Goal: Task Accomplishment & Management: Manage account settings

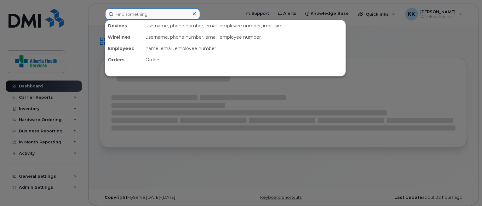
click at [167, 14] on input at bounding box center [152, 13] width 95 height 11
paste input "[PHONE_NUMBER]"
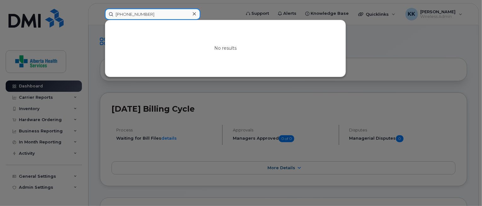
drag, startPoint x: 158, startPoint y: 14, endPoint x: 65, endPoint y: 5, distance: 93.0
click at [100, 8] on div "[PHONE_NUMBER] No results" at bounding box center [171, 13] width 142 height 11
paste input "7805126483"
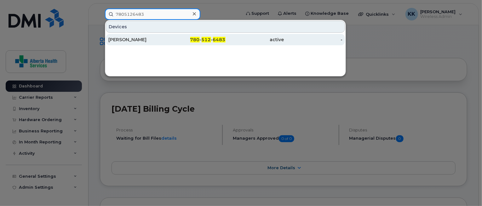
type input "7805126483"
click at [123, 40] on div "[PERSON_NAME]" at bounding box center [137, 40] width 59 height 6
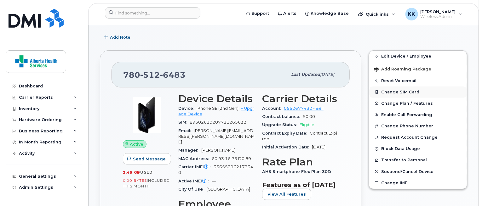
scroll to position [97, 0]
click at [416, 171] on span "Suspend/Cancel Device" at bounding box center [407, 171] width 52 height 5
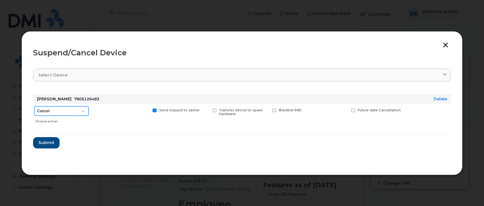
click at [59, 110] on select "Cancel Suspend - Extend Suspension Suspend - Reduced Rate Suspend - Full Rate S…" at bounding box center [61, 110] width 54 height 9
select select "[object Object]"
click at [34, 106] on select "Cancel Suspend - Extend Suspension Suspend - Reduced Rate Suspend - Full Rate S…" at bounding box center [61, 110] width 54 height 9
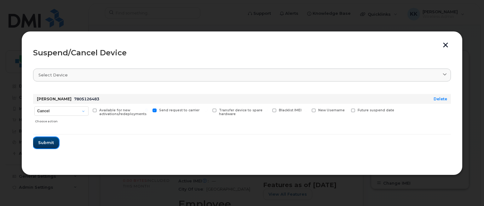
click at [44, 142] on span "Submit" at bounding box center [46, 143] width 16 height 6
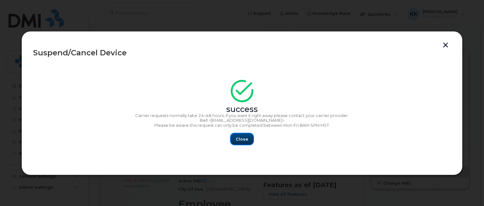
click at [251, 139] on button "Close" at bounding box center [241, 138] width 23 height 11
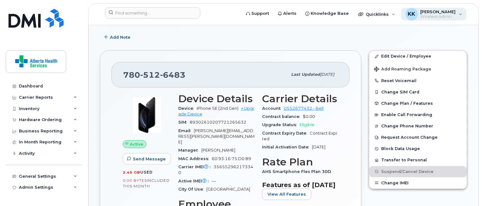
click at [455, 16] on span "Wireless Admin" at bounding box center [437, 16] width 35 height 5
